Goal: Information Seeking & Learning: Learn about a topic

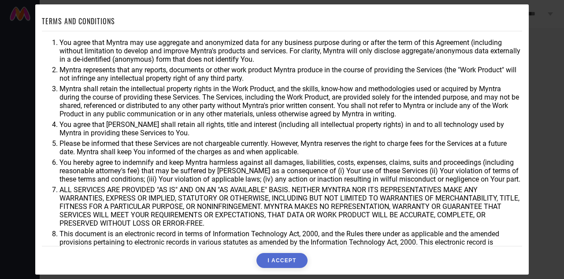
scroll to position [16, 0]
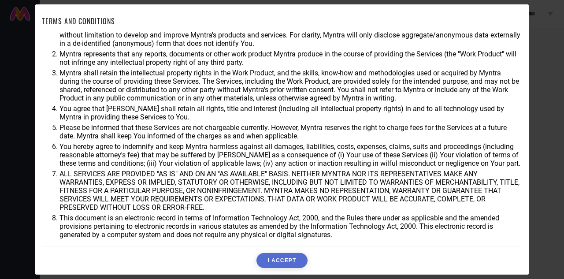
click at [289, 271] on div "TERMS AND CONDITIONS You agree that Myntra may use aggregate and anonymized dat…" at bounding box center [281, 139] width 493 height 270
click at [282, 260] on button "I ACCEPT" at bounding box center [281, 260] width 51 height 15
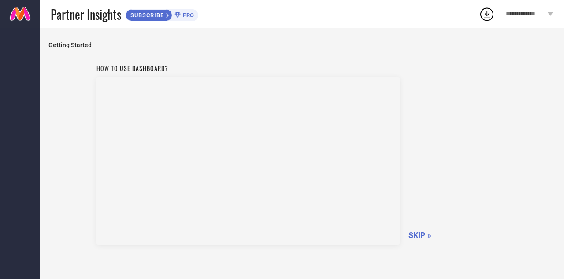
click at [419, 234] on span "SKIP »" at bounding box center [419, 234] width 23 height 9
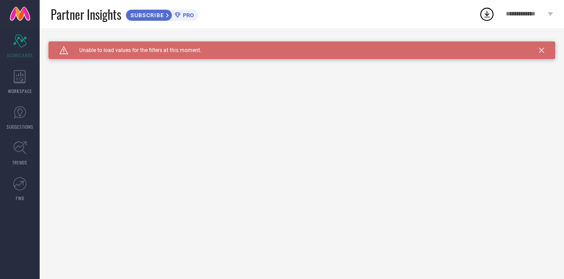
click at [541, 52] on icon at bounding box center [541, 50] width 5 height 5
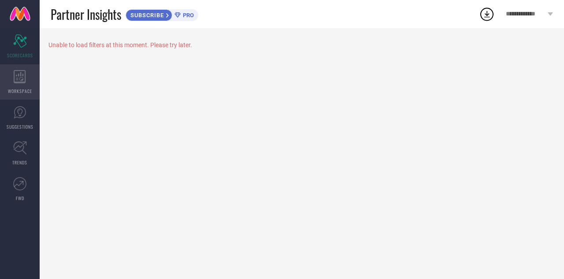
click at [19, 88] on span "WORKSPACE" at bounding box center [20, 91] width 24 height 7
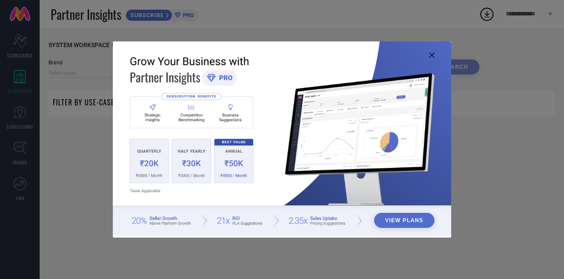
type input "1 STOP FASHION"
type input "All"
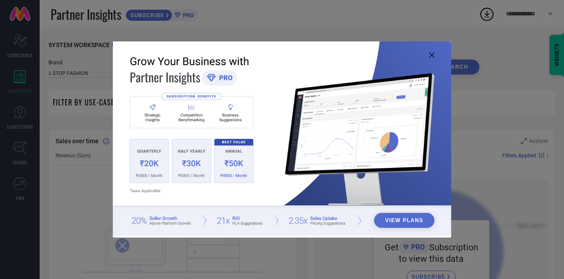
click at [431, 56] on icon at bounding box center [431, 54] width 5 height 5
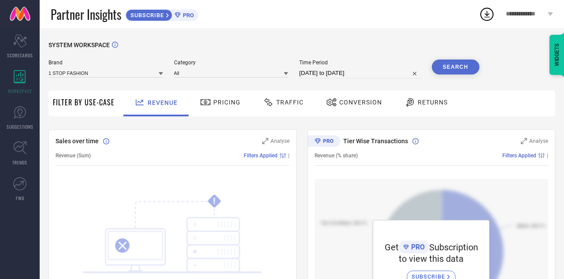
click at [189, 15] on span "PRO" at bounding box center [187, 15] width 13 height 7
click at [219, 105] on span "Pricing" at bounding box center [226, 102] width 27 height 7
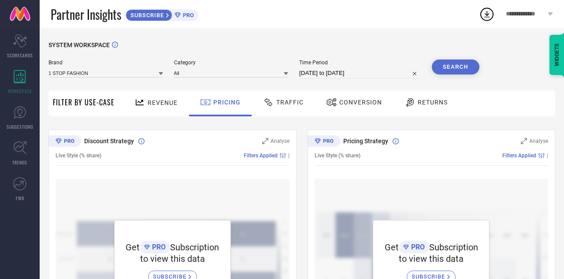
click at [292, 105] on span "Traffic" at bounding box center [289, 102] width 27 height 7
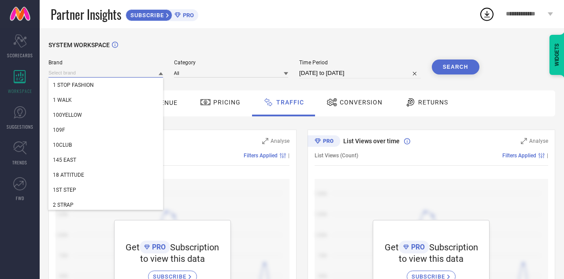
click at [124, 74] on input at bounding box center [105, 72] width 115 height 9
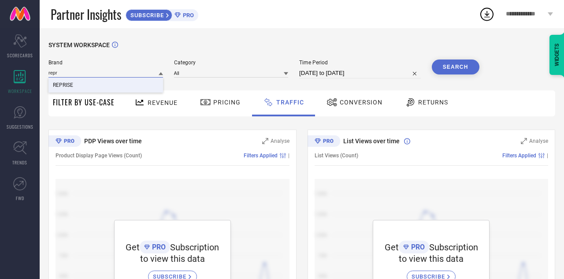
type input "repr"
click at [99, 80] on div "REPRISE" at bounding box center [105, 85] width 115 height 15
click at [451, 72] on button "Search" at bounding box center [456, 66] width 48 height 15
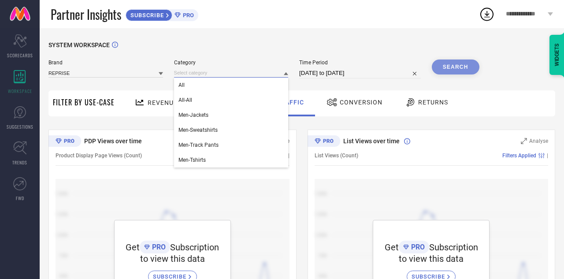
click at [283, 72] on input at bounding box center [231, 72] width 115 height 9
click at [250, 83] on div "All" at bounding box center [231, 85] width 115 height 15
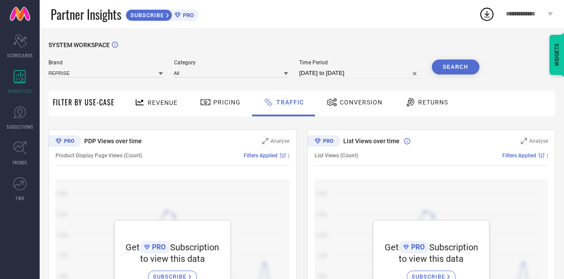
click at [467, 67] on button "Search" at bounding box center [456, 66] width 48 height 15
click at [168, 100] on span "Revenue" at bounding box center [163, 102] width 30 height 7
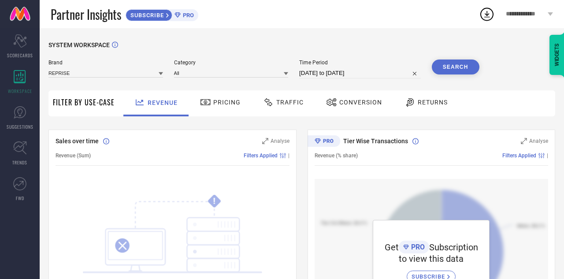
click at [560, 53] on div "WIDGETS" at bounding box center [556, 55] width 15 height 40
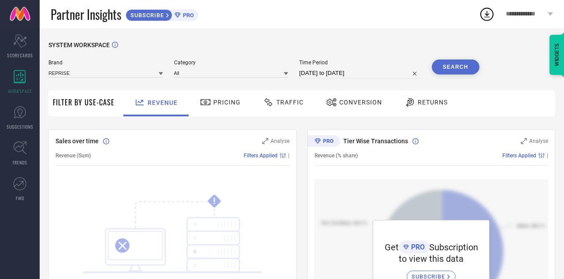
click at [364, 105] on span "Conversion" at bounding box center [360, 102] width 43 height 7
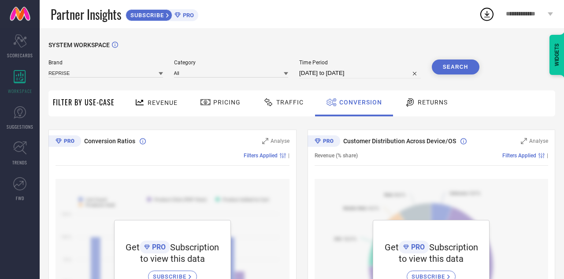
click at [435, 101] on span "Returns" at bounding box center [433, 102] width 30 height 7
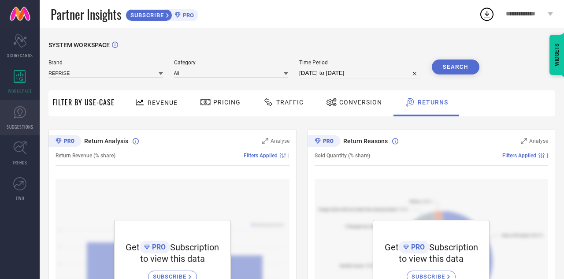
click at [21, 124] on span "SUGGESTIONS" at bounding box center [20, 126] width 27 height 7
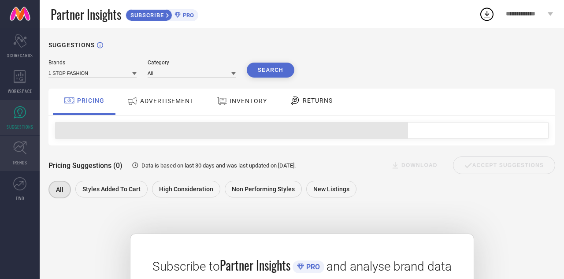
click at [21, 152] on icon at bounding box center [20, 148] width 14 height 14
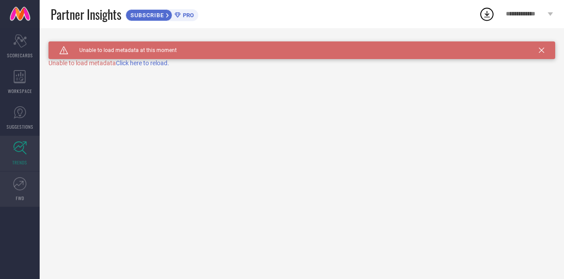
click at [22, 185] on icon at bounding box center [19, 183] width 13 height 13
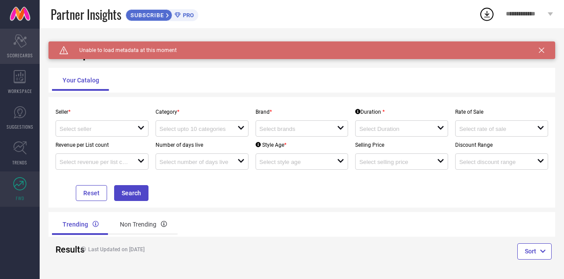
click at [22, 55] on span "SCORECARDS" at bounding box center [20, 55] width 26 height 7
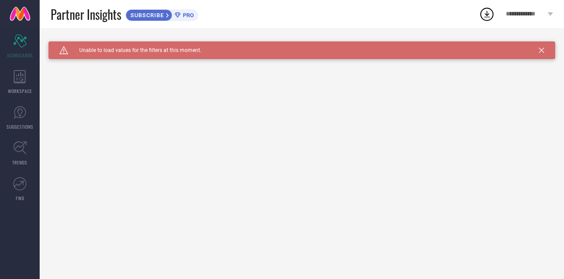
click at [541, 49] on icon at bounding box center [541, 50] width 5 height 5
